Goal: Check status

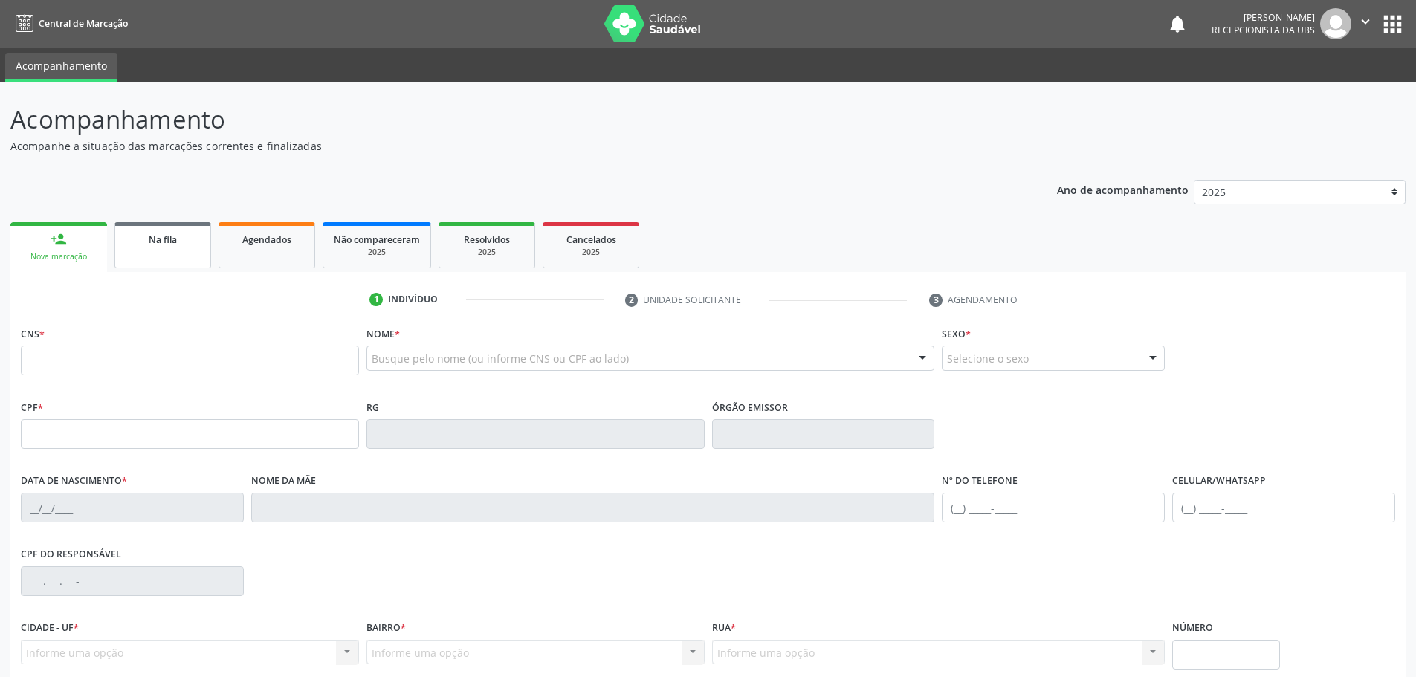
click at [143, 253] on link "Na fila" at bounding box center [162, 245] width 97 height 46
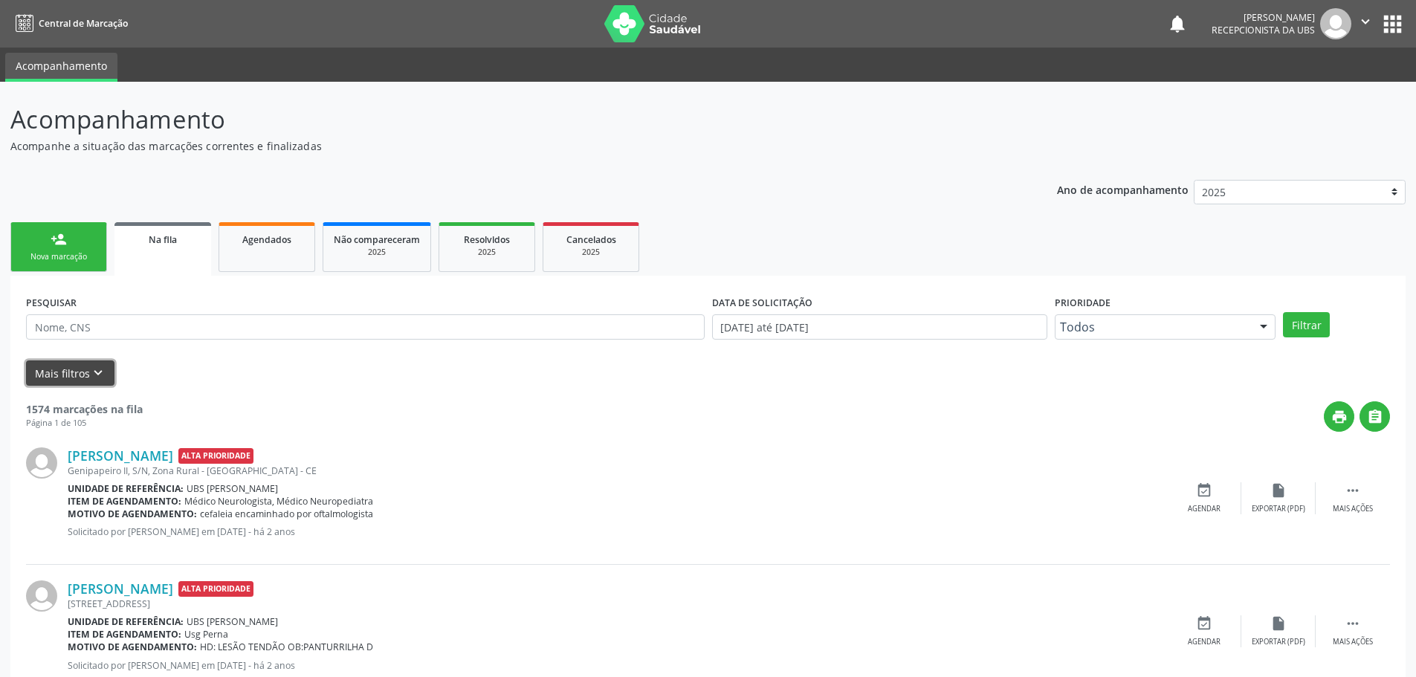
click at [93, 378] on icon "keyboard_arrow_down" at bounding box center [98, 373] width 16 height 16
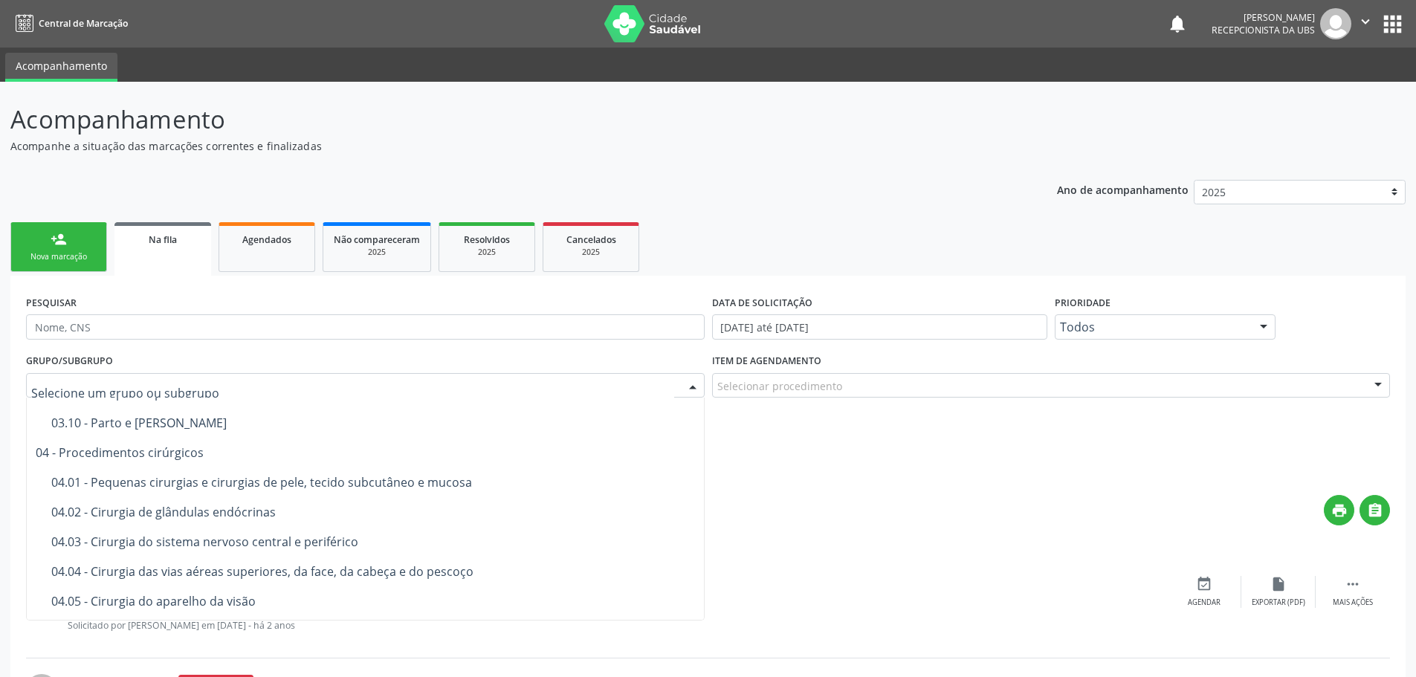
scroll to position [892, 0]
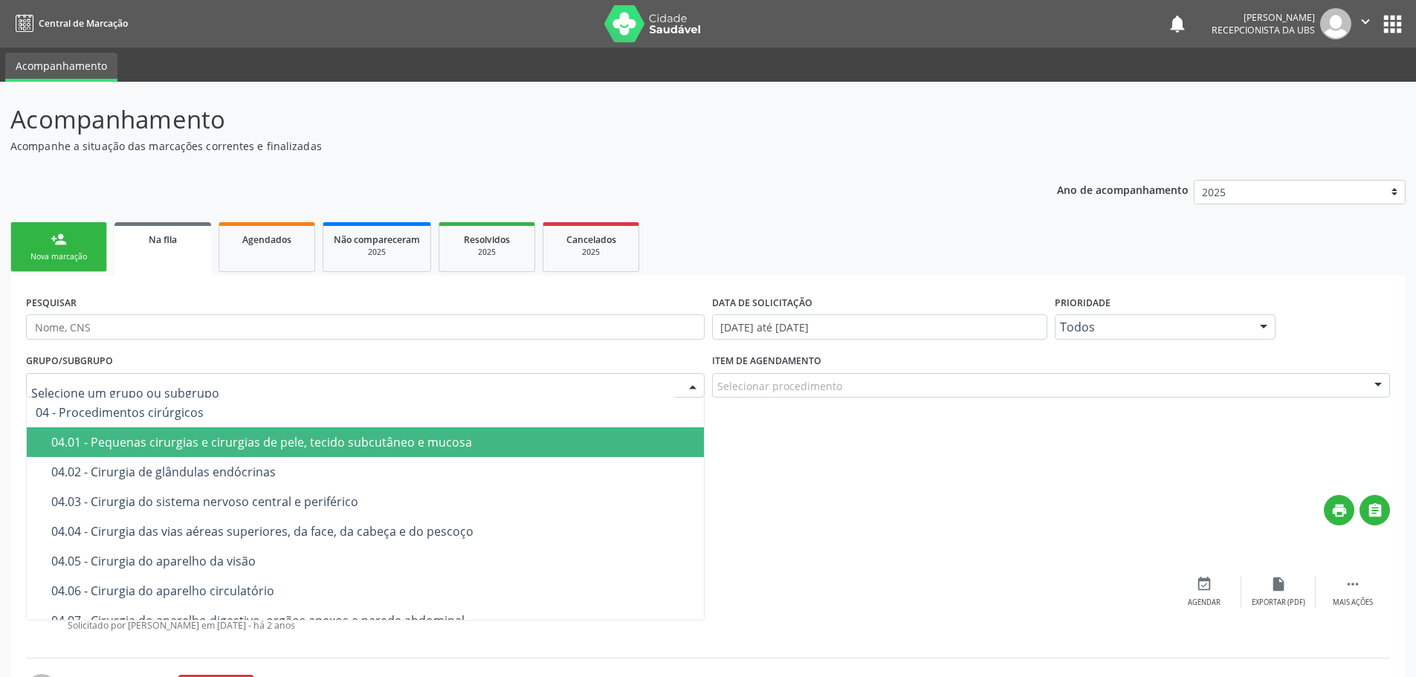
click at [268, 446] on div "04.01 - Pequenas cirurgias e cirurgias de pele, tecido subcutâneo e mucosa" at bounding box center [373, 442] width 644 height 12
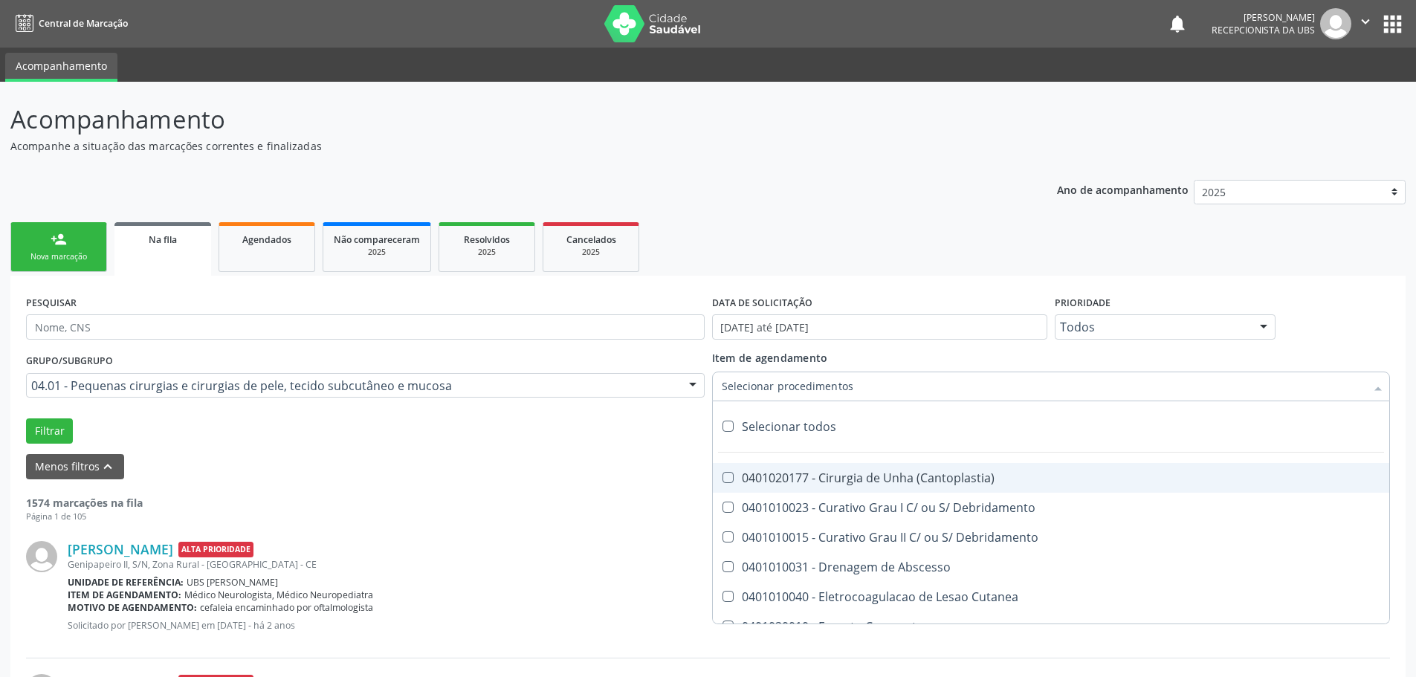
click at [881, 387] on div at bounding box center [1051, 387] width 678 height 30
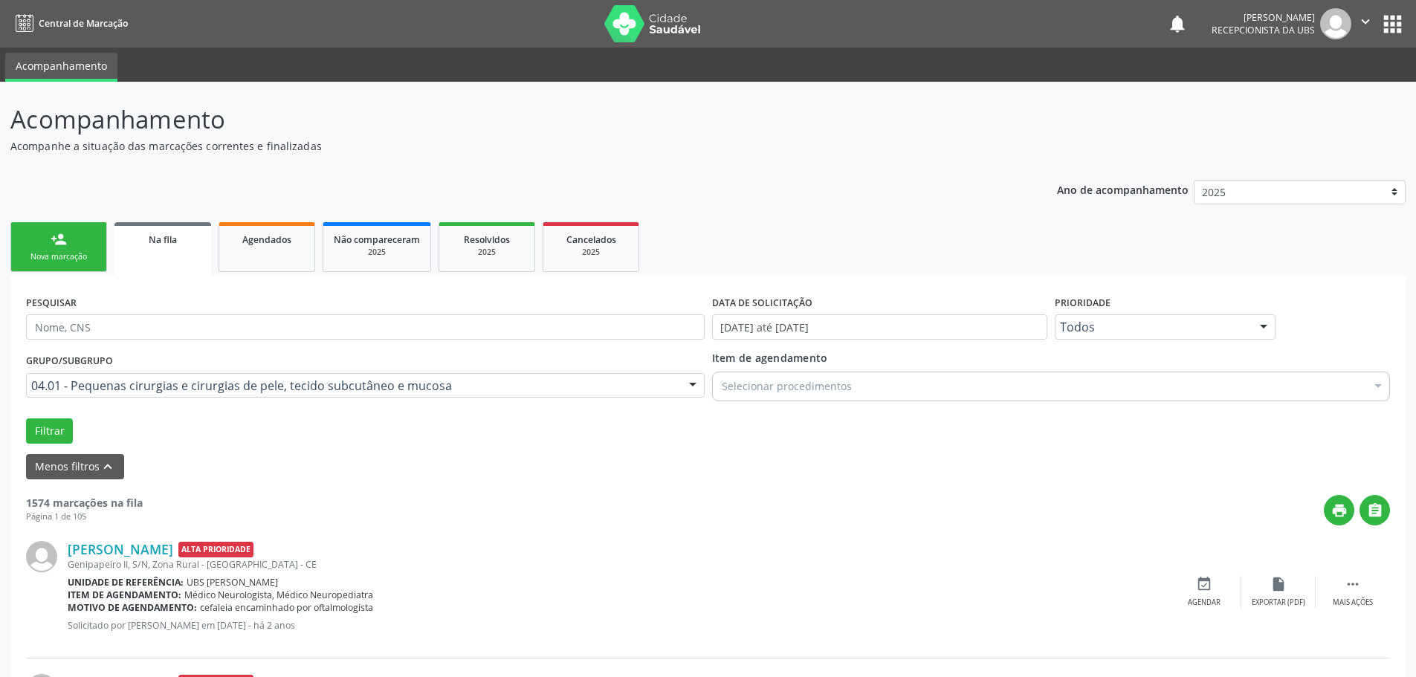
click at [488, 456] on div "Menos filtros keyboard_arrow_up" at bounding box center [707, 467] width 1371 height 26
click at [50, 427] on button "Filtrar" at bounding box center [49, 430] width 47 height 25
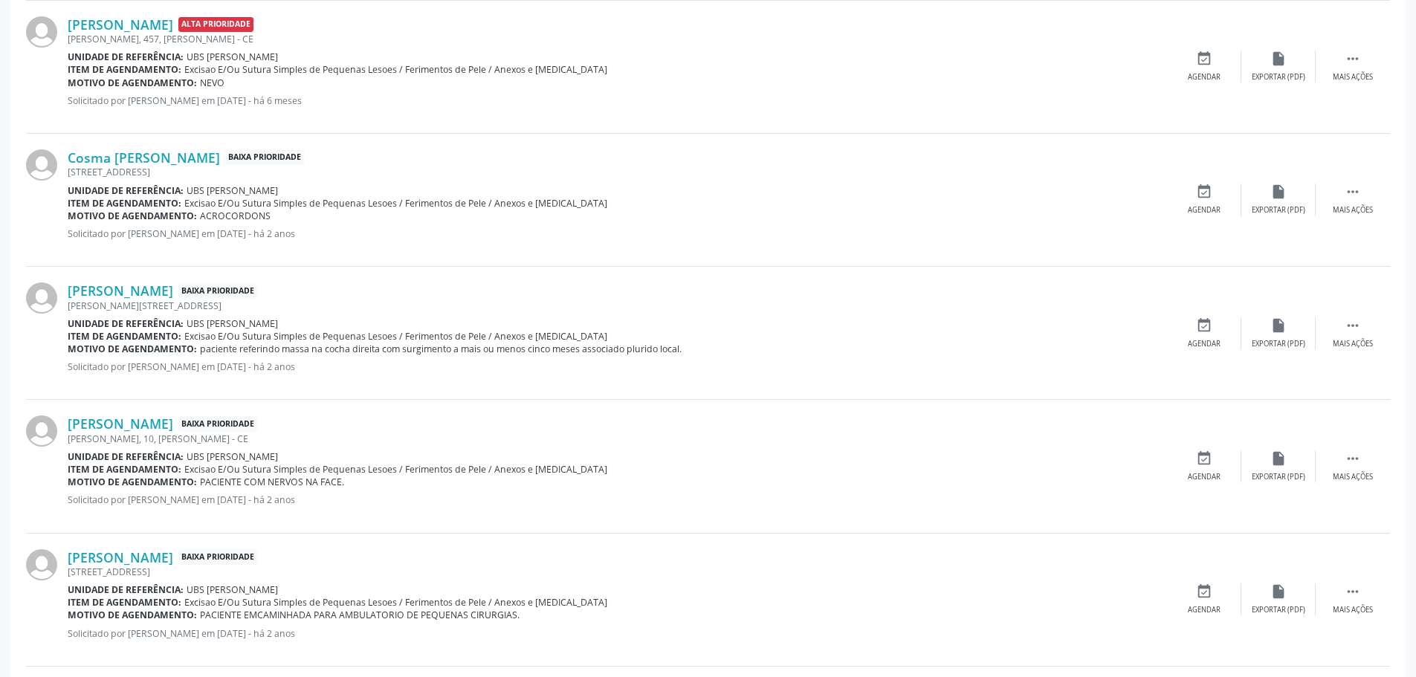
scroll to position [1412, 0]
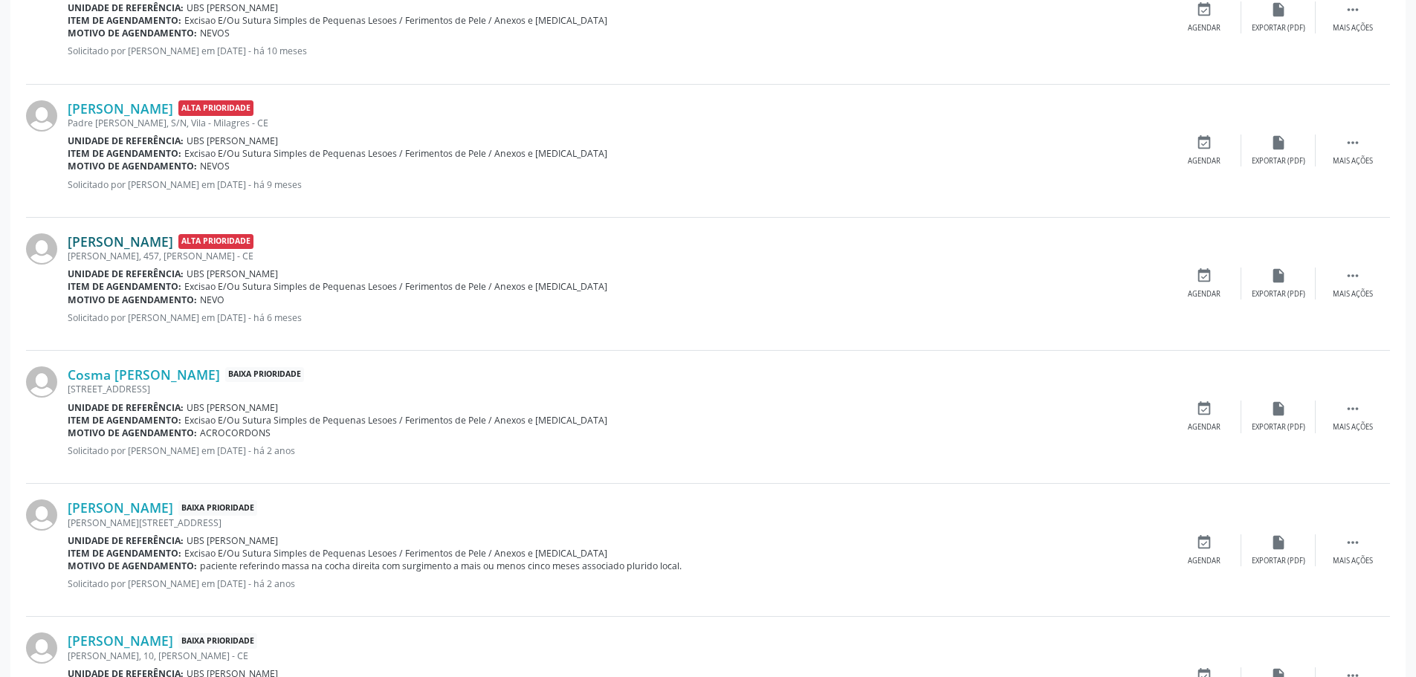
click at [158, 244] on link "[PERSON_NAME]" at bounding box center [121, 241] width 106 height 16
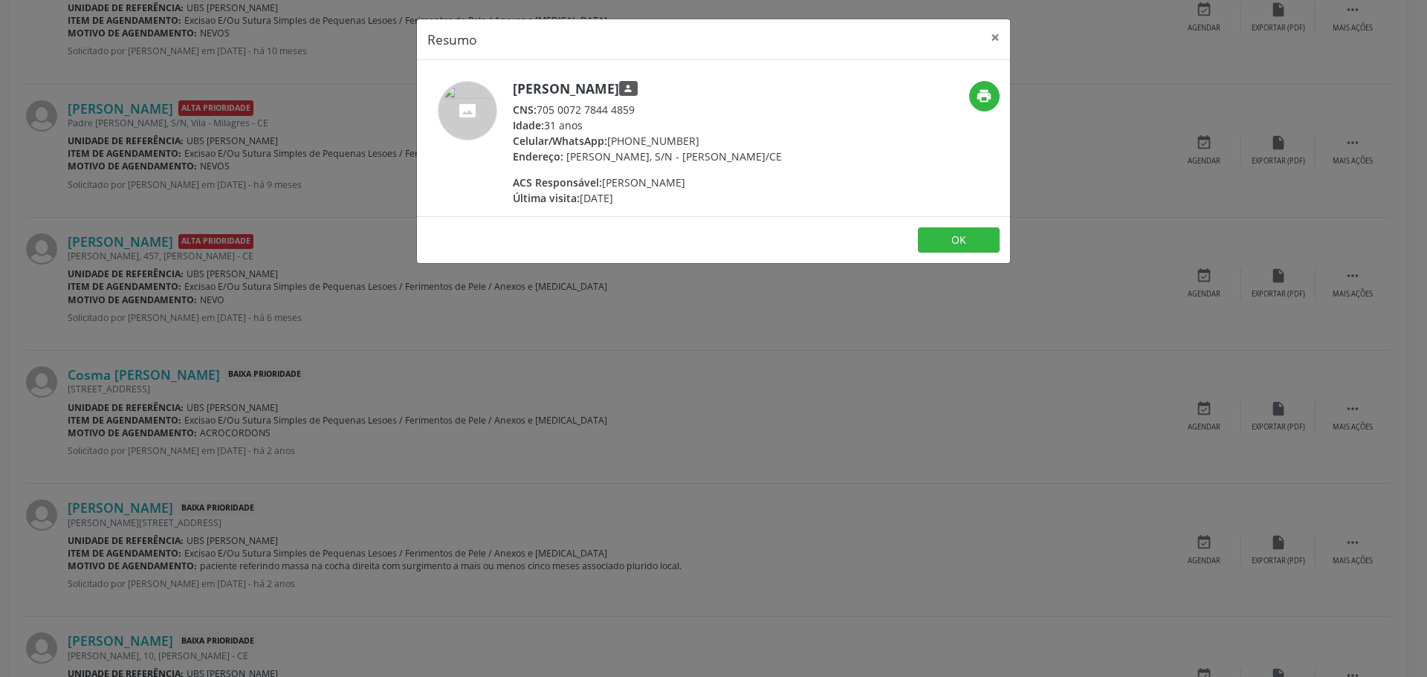
click at [675, 325] on div "Resumo × [PERSON_NAME] person CNS: 705 0072 7844 4859 Idade: 31 anos Celular/Wh…" at bounding box center [713, 338] width 1427 height 677
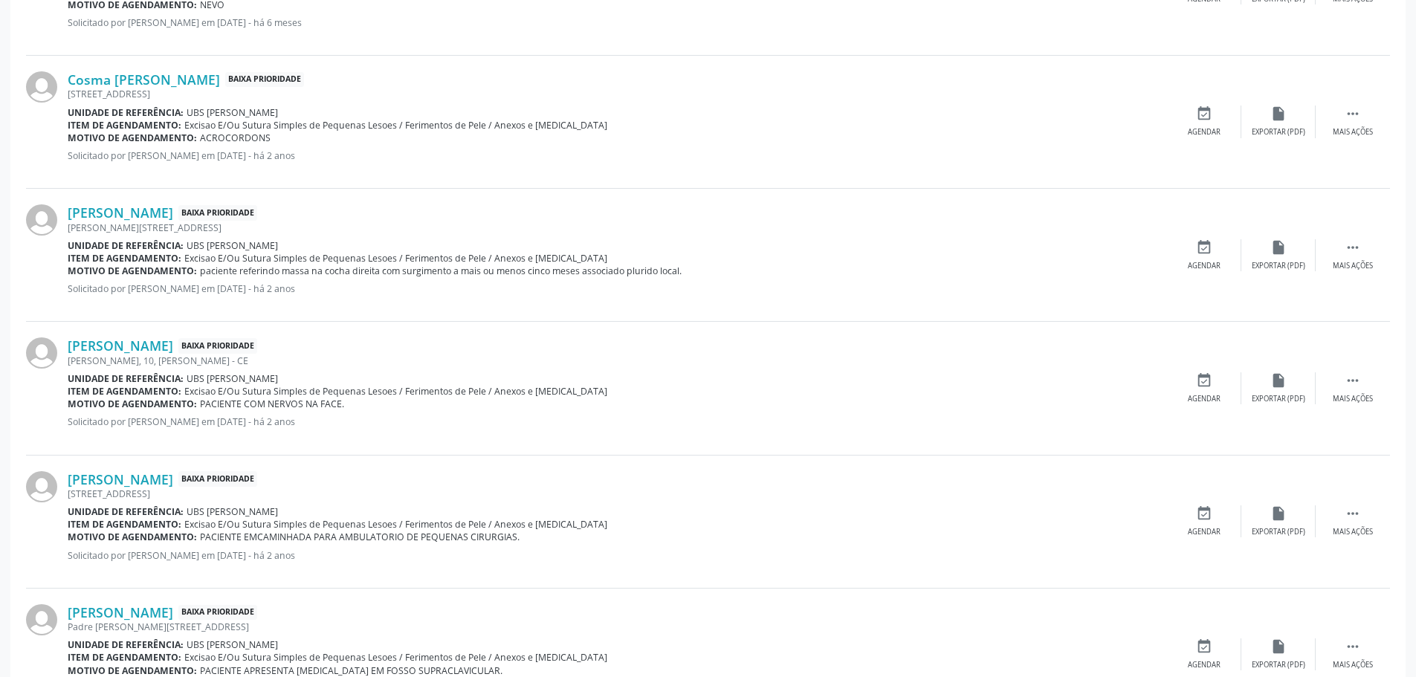
scroll to position [1953, 0]
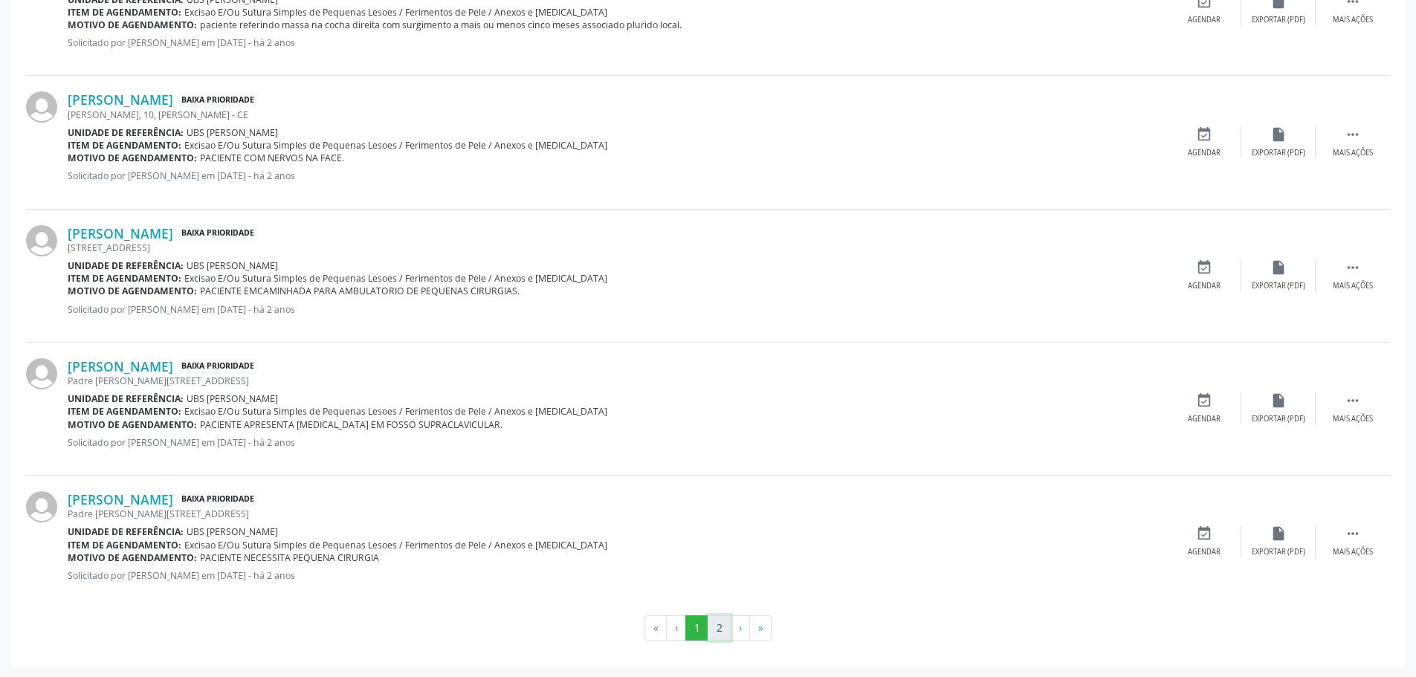
click at [725, 626] on button "2" at bounding box center [718, 627] width 23 height 25
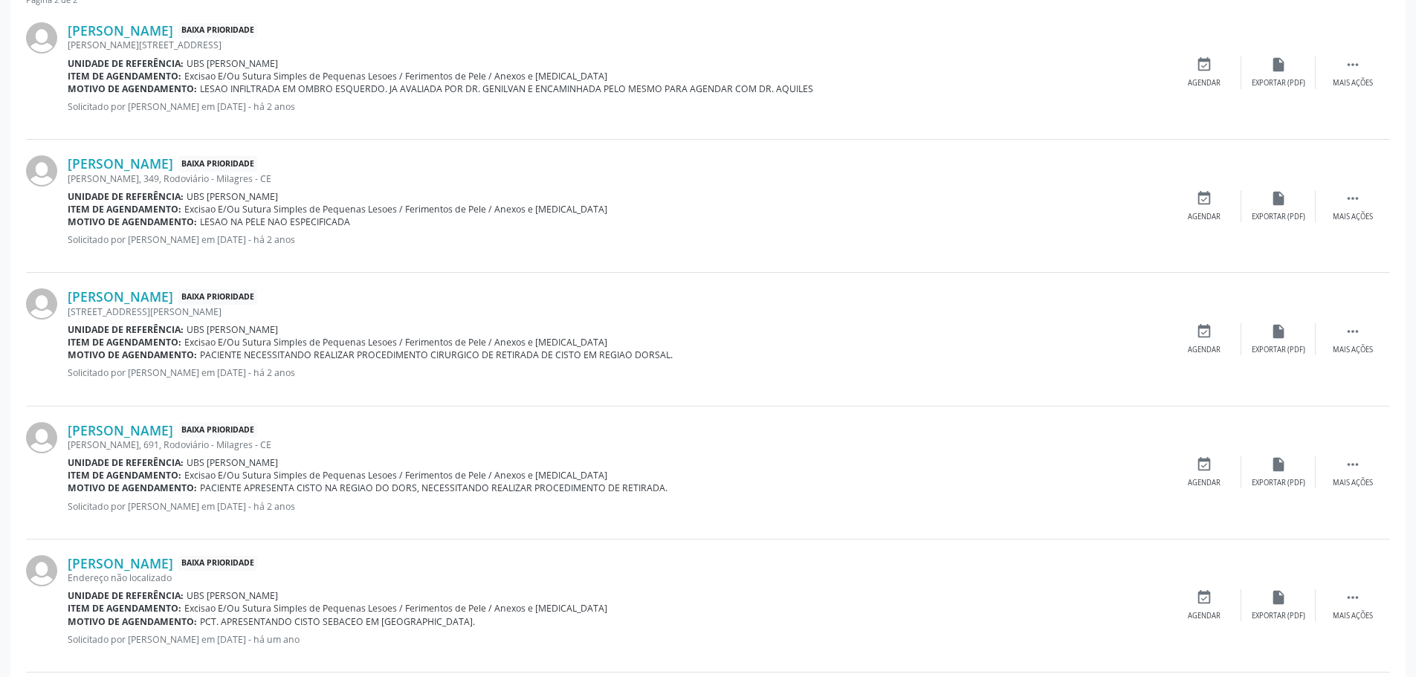
scroll to position [506, 0]
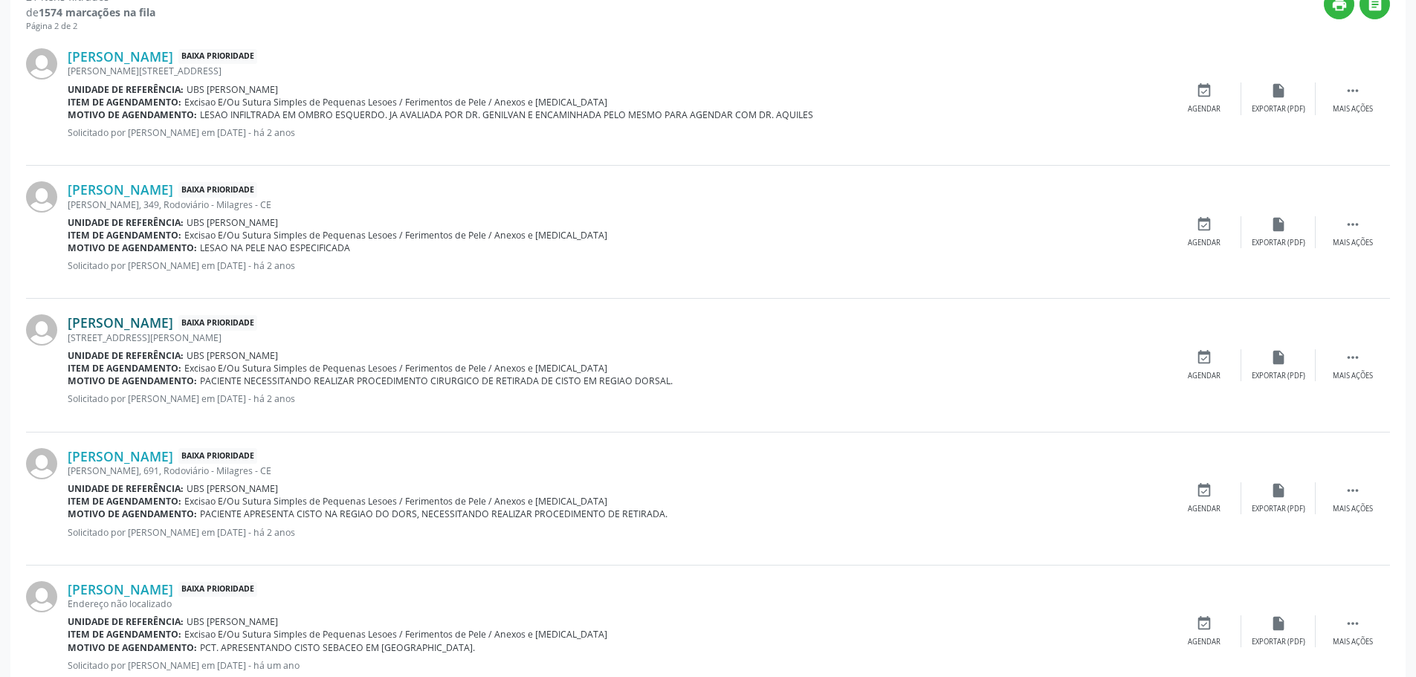
click at [121, 320] on link "[PERSON_NAME]" at bounding box center [121, 322] width 106 height 16
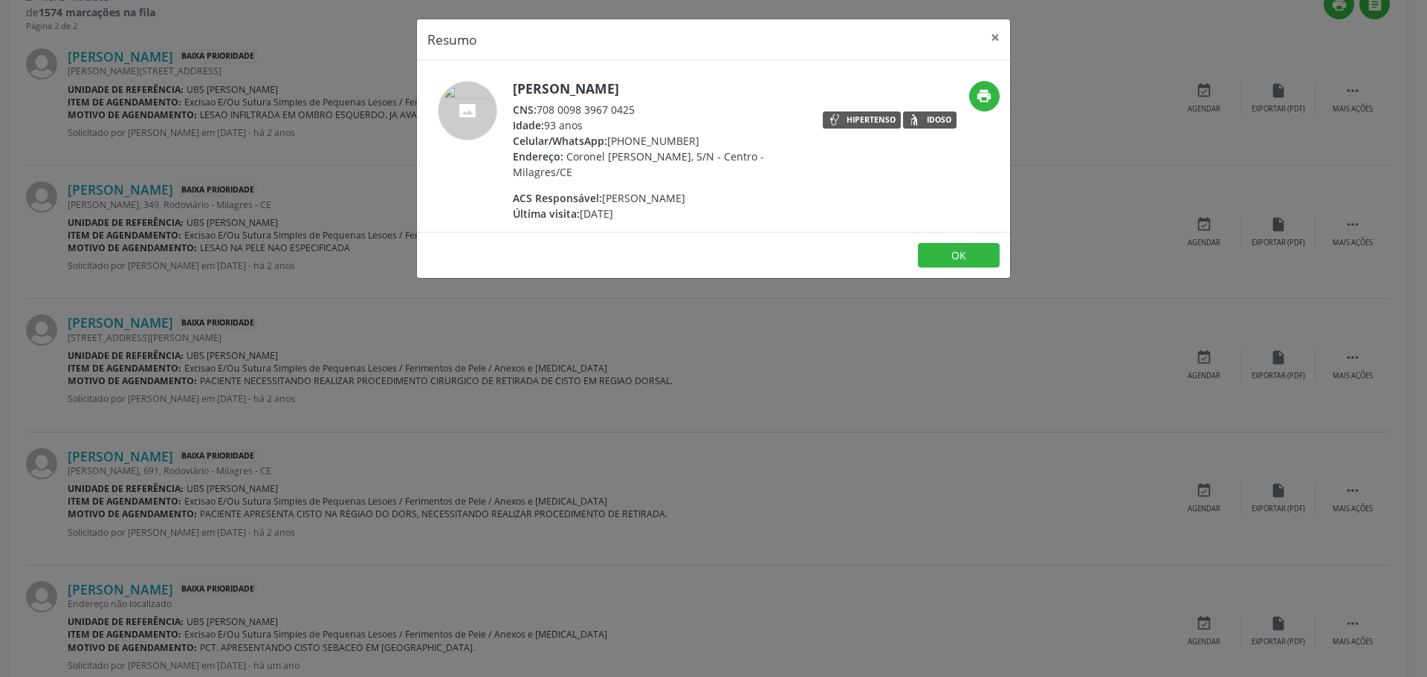
click at [616, 320] on div "Resumo × [PERSON_NAME] CNS: 708 0098 3967 0425 Idade: 93 anos Celular/WhatsApp:…" at bounding box center [713, 338] width 1427 height 677
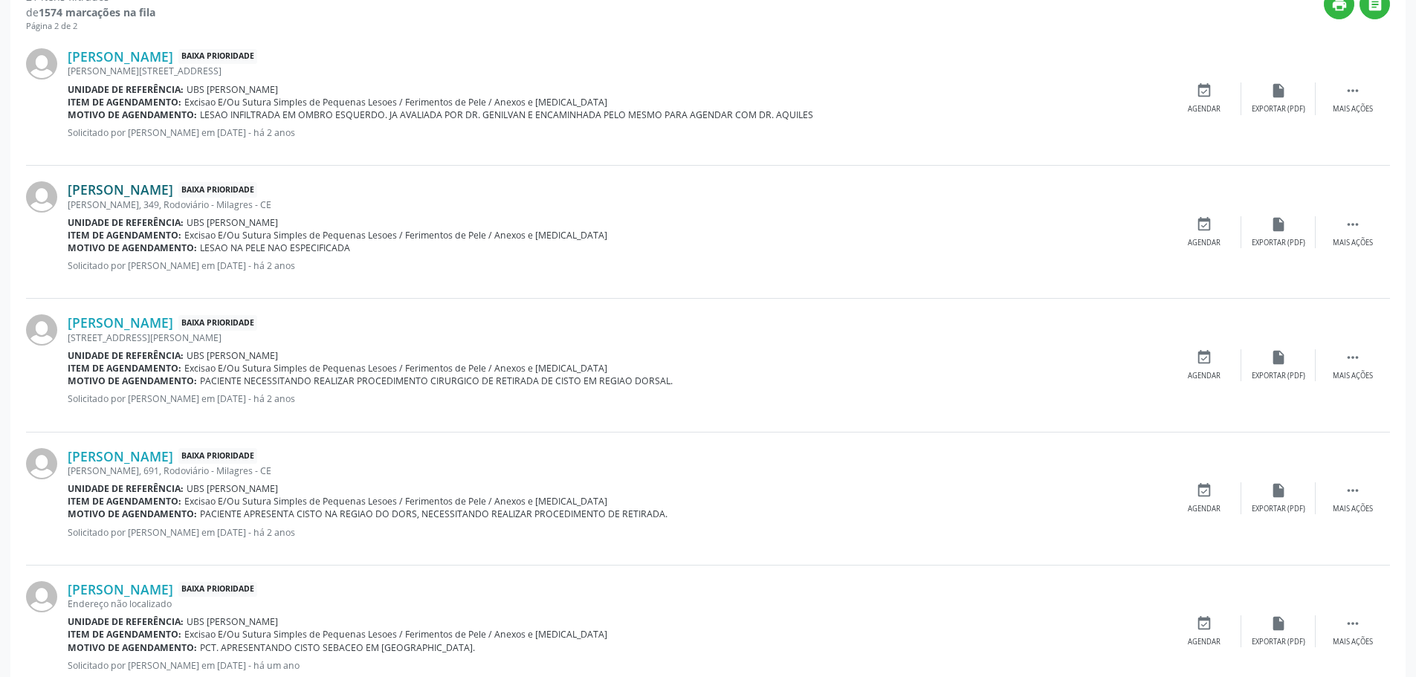
click at [169, 192] on link "[PERSON_NAME]" at bounding box center [121, 189] width 106 height 16
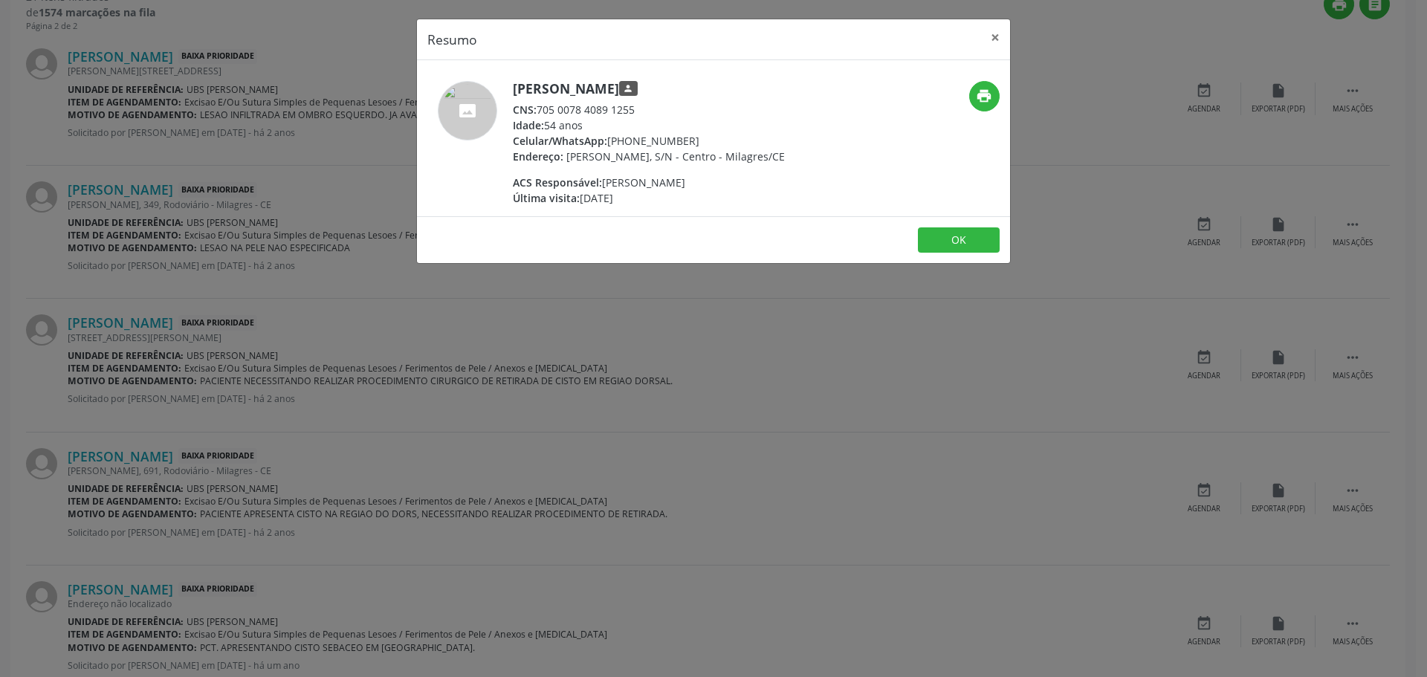
click at [361, 308] on div "Resumo × [PERSON_NAME] person CNS: 705 0078 4089 1255 Idade: 54 anos Celular/Wh…" at bounding box center [713, 338] width 1427 height 677
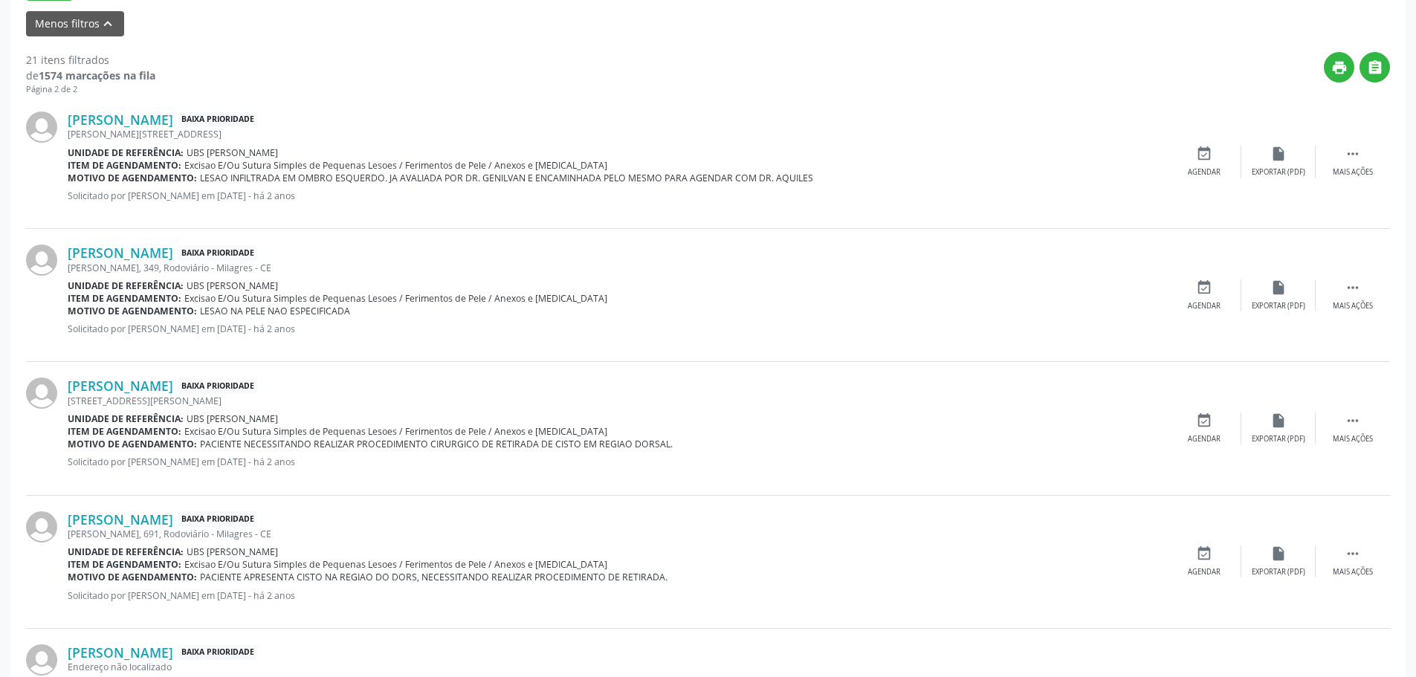
scroll to position [357, 0]
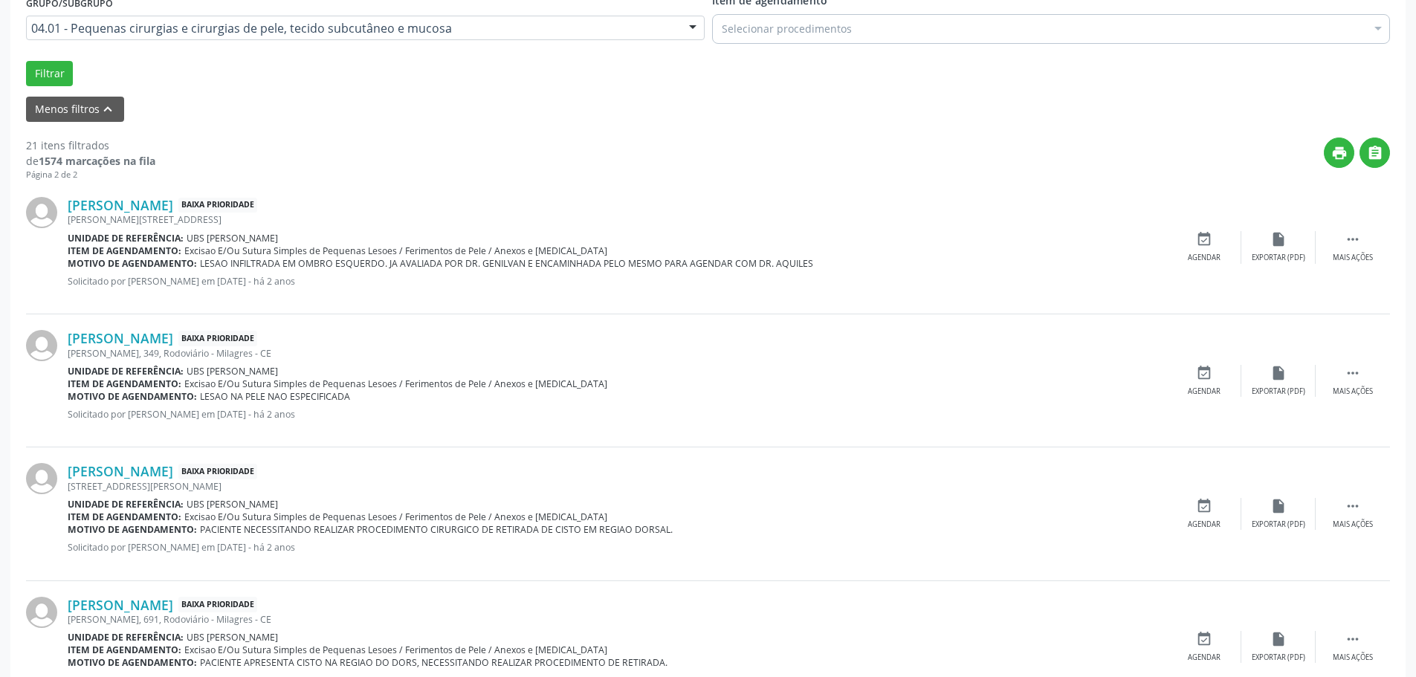
click at [120, 195] on div "[PERSON_NAME] Baixa Prioridade [STREET_ADDRESS] Unidade de referência: UBS [PER…" at bounding box center [708, 247] width 1364 height 133
click at [126, 207] on link "[PERSON_NAME]" at bounding box center [121, 205] width 106 height 16
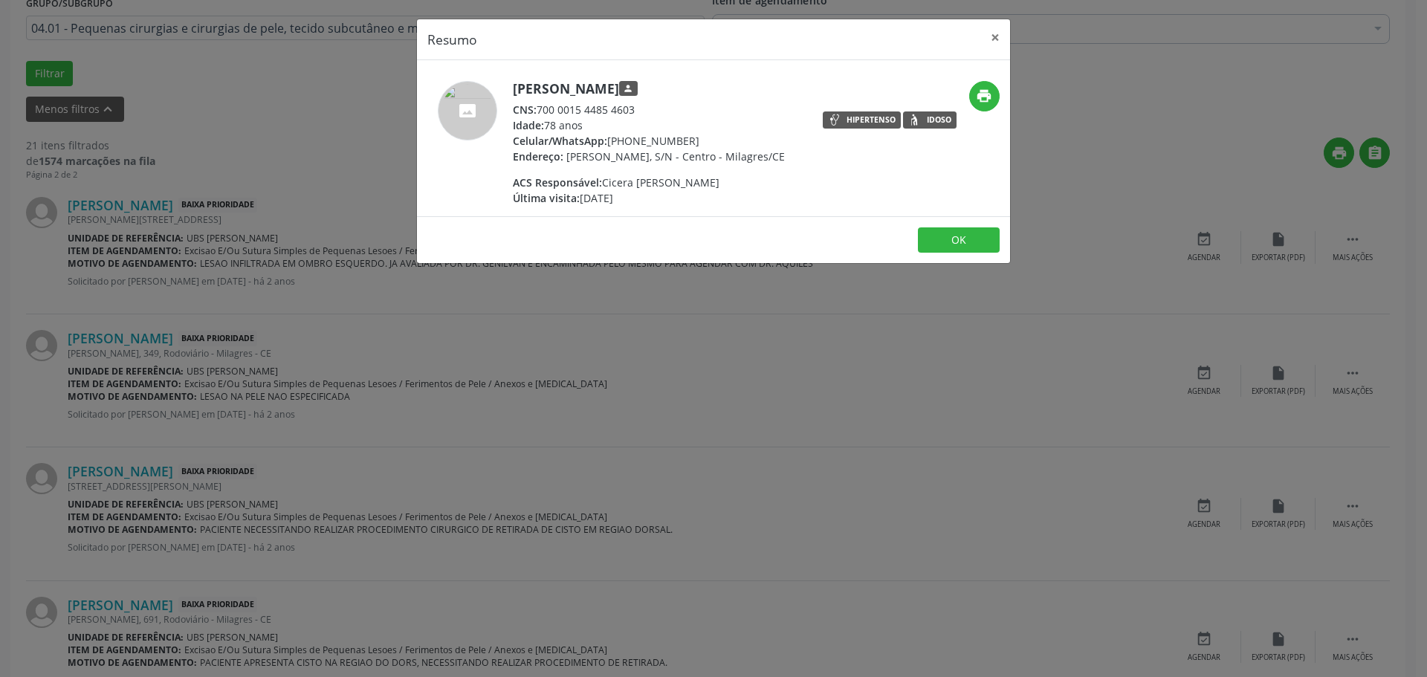
click at [534, 313] on div "Resumo × [PERSON_NAME] person CNS: 700 0015 4485 4603 Idade: 78 anos Celular/Wh…" at bounding box center [713, 338] width 1427 height 677
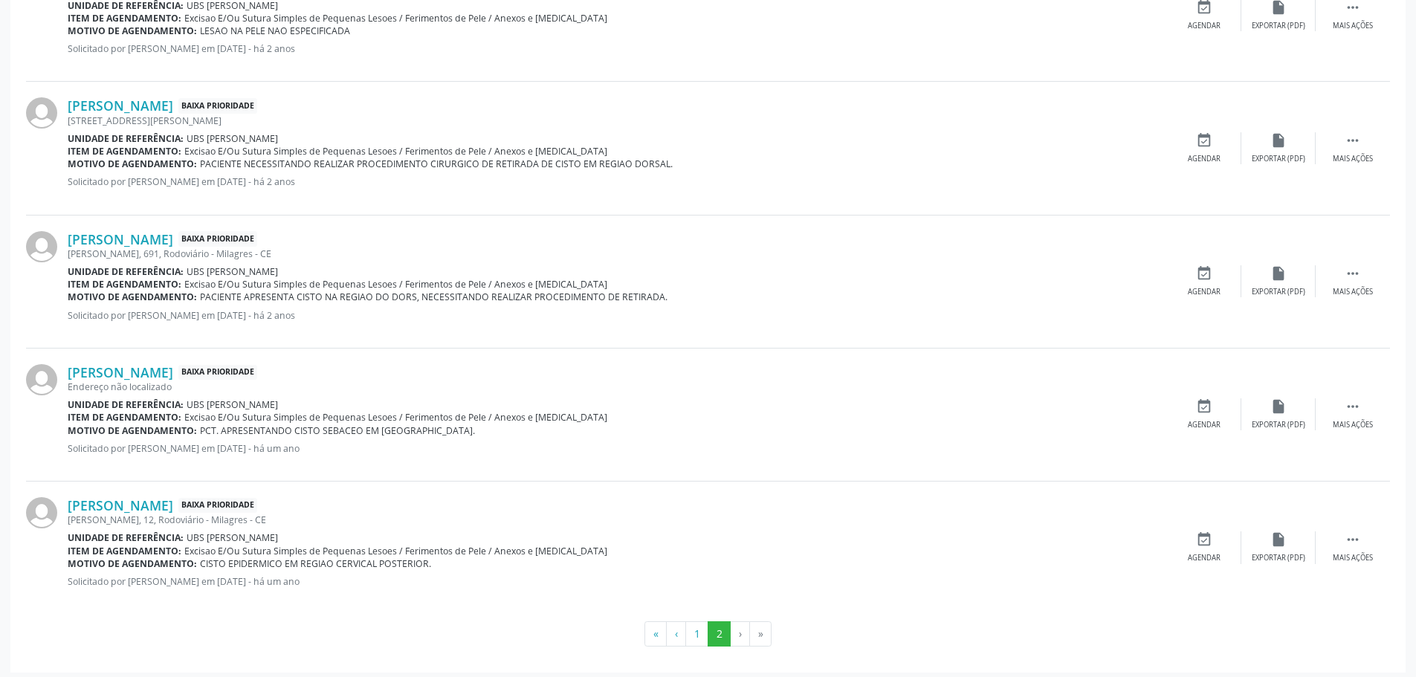
scroll to position [729, 0]
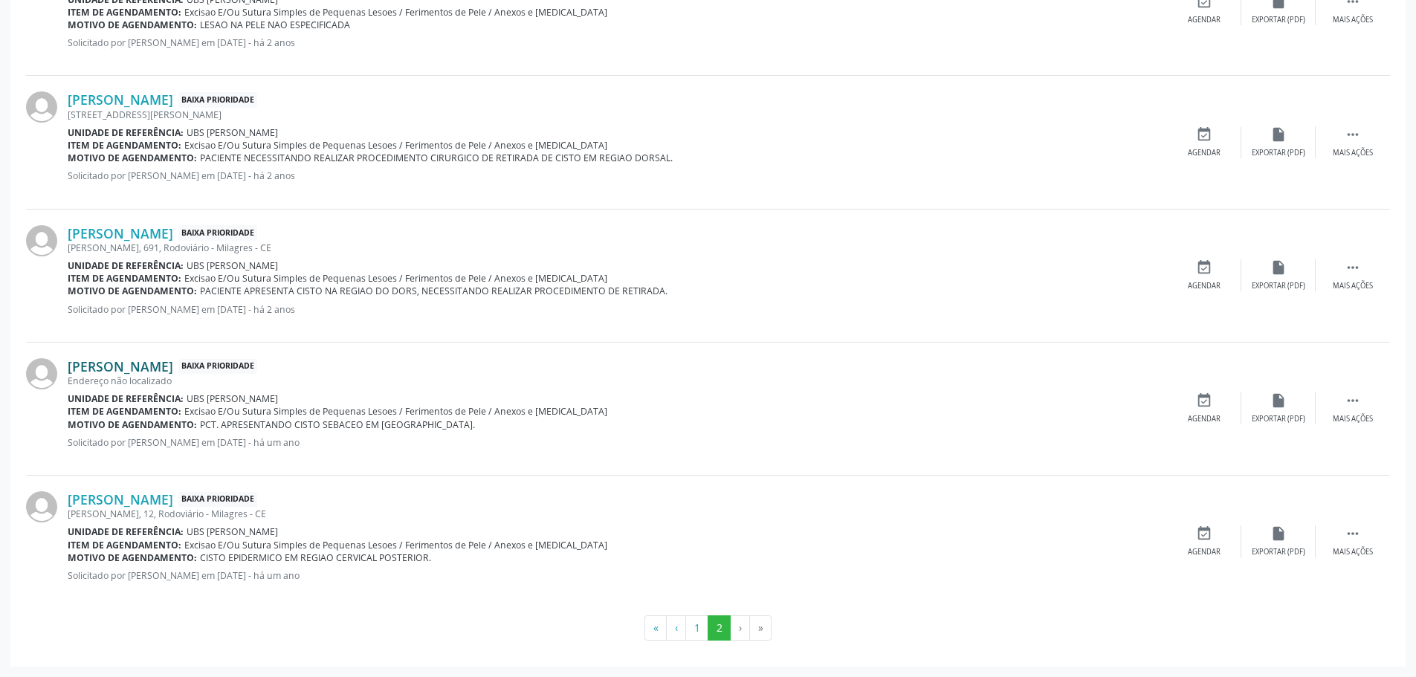
click at [99, 360] on link "[PERSON_NAME]" at bounding box center [121, 366] width 106 height 16
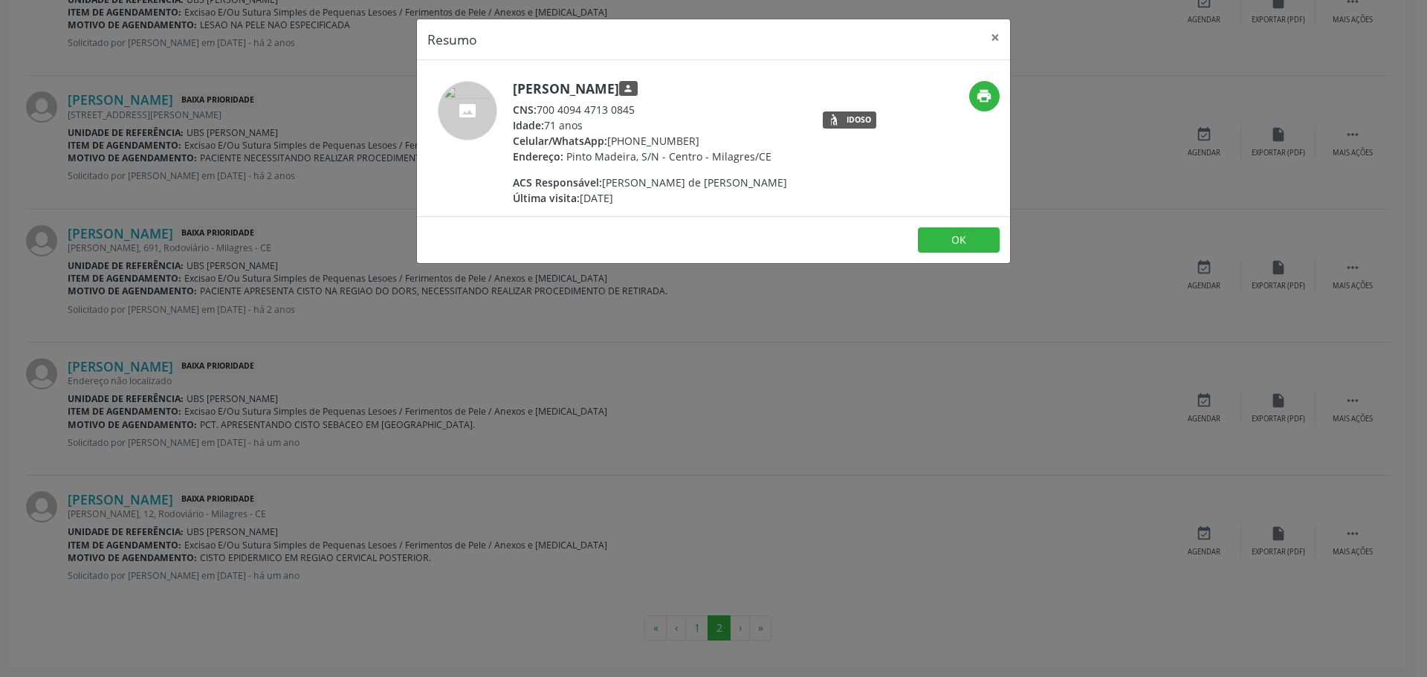
click at [683, 447] on div "Resumo × [PERSON_NAME] person CNS: 700 4094 4713 0845 Idade: 71 anos Celular/Wh…" at bounding box center [713, 338] width 1427 height 677
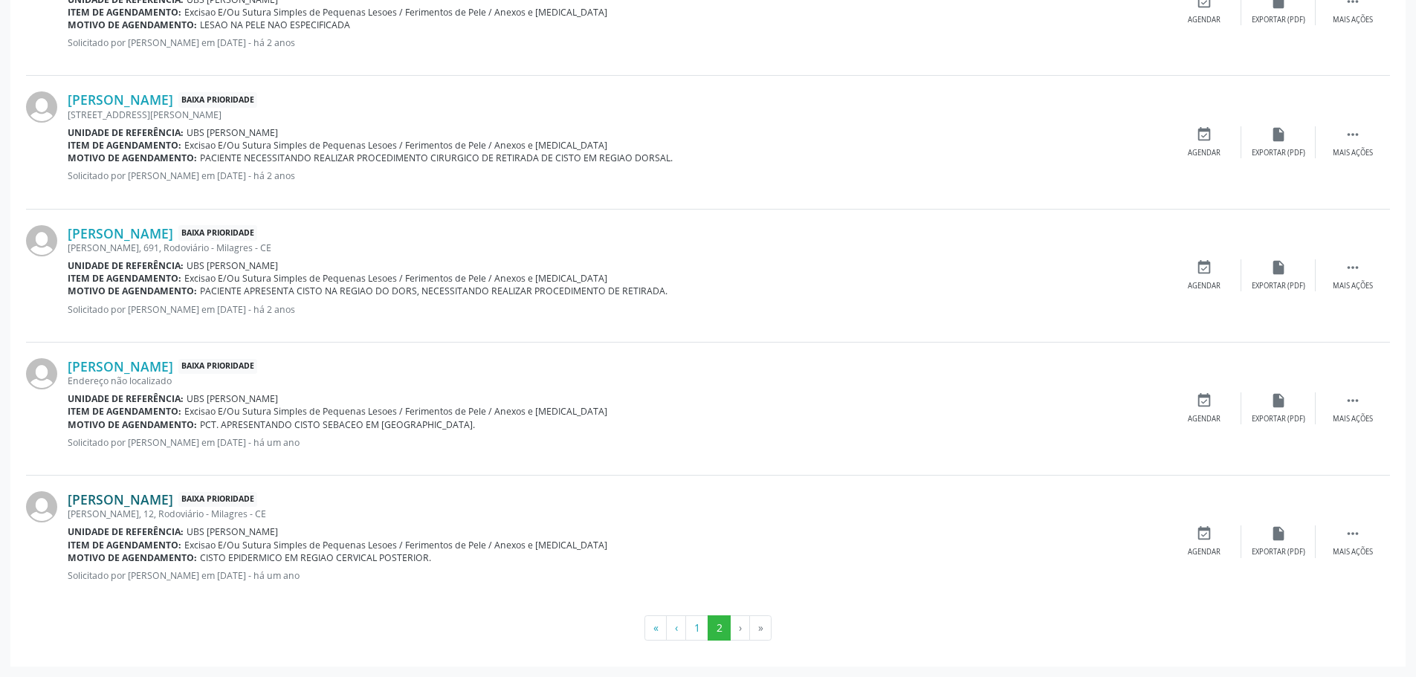
click at [173, 503] on link "[PERSON_NAME]" at bounding box center [121, 499] width 106 height 16
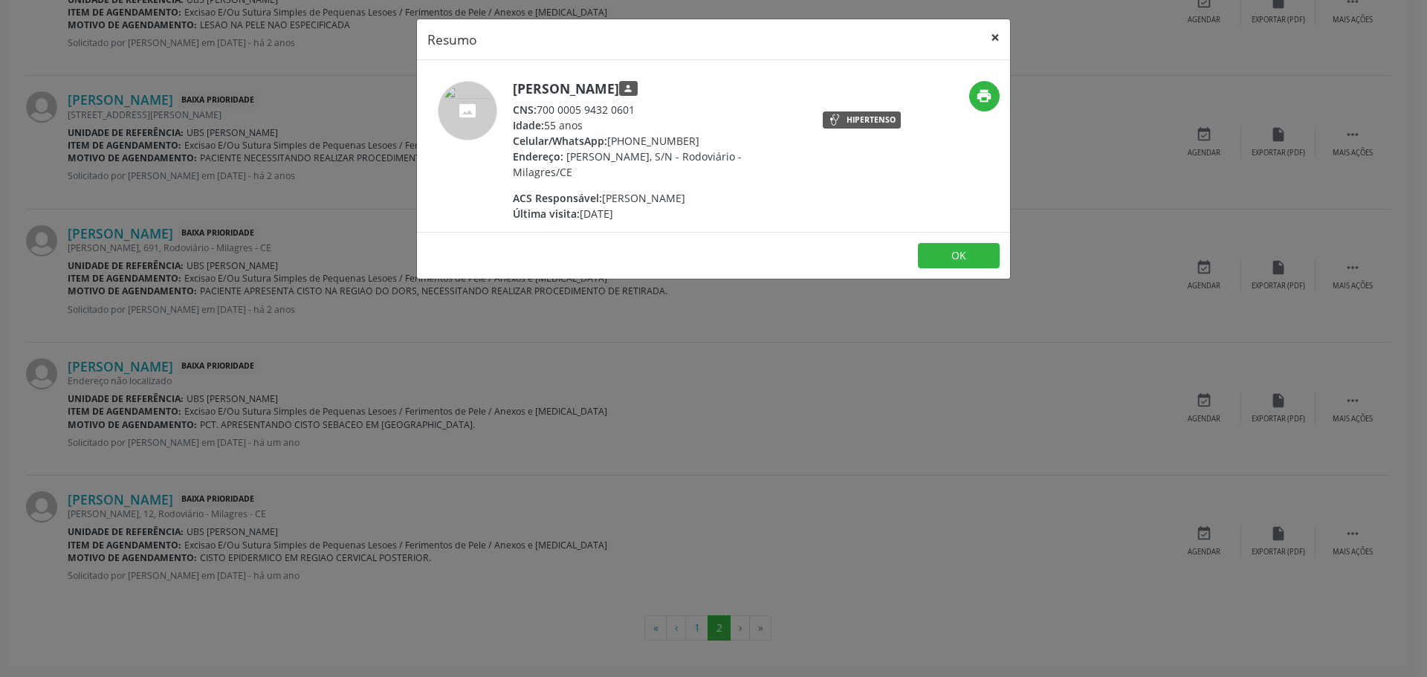
click at [990, 30] on button "×" at bounding box center [995, 37] width 30 height 36
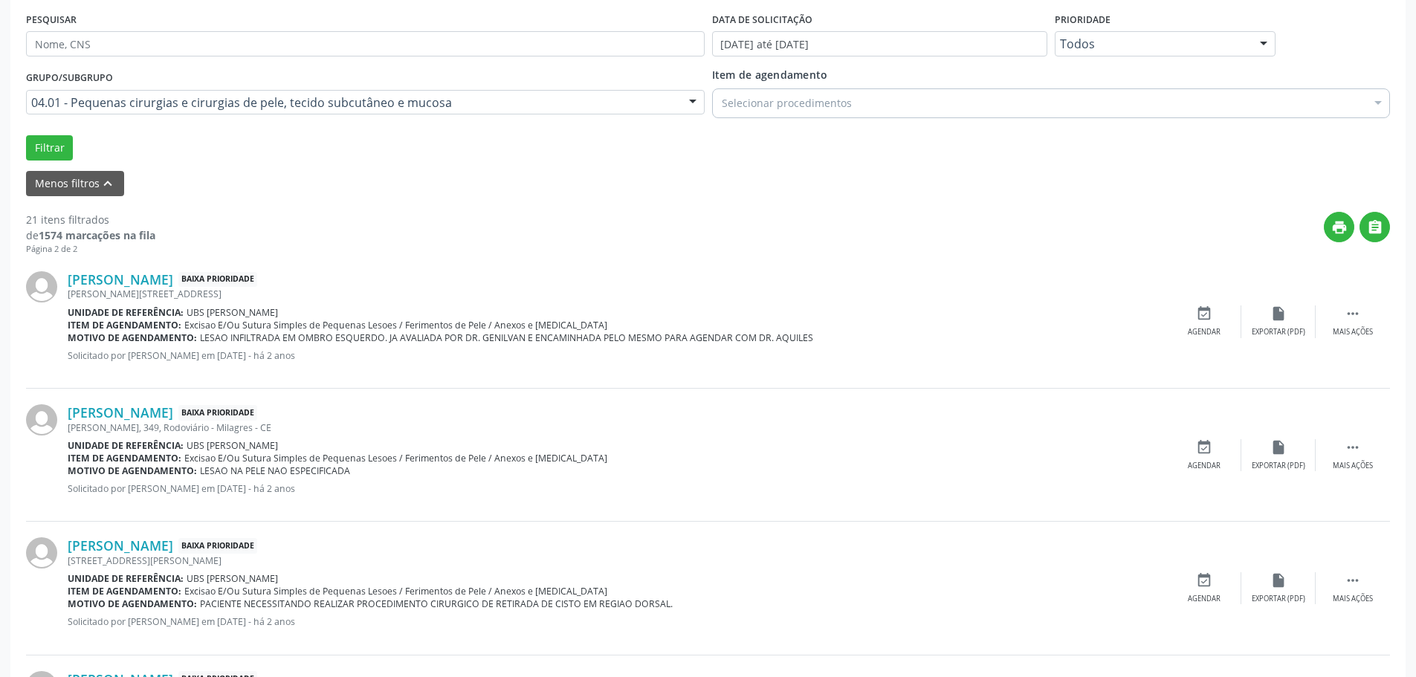
scroll to position [0, 0]
